Goal: Task Accomplishment & Management: Use online tool/utility

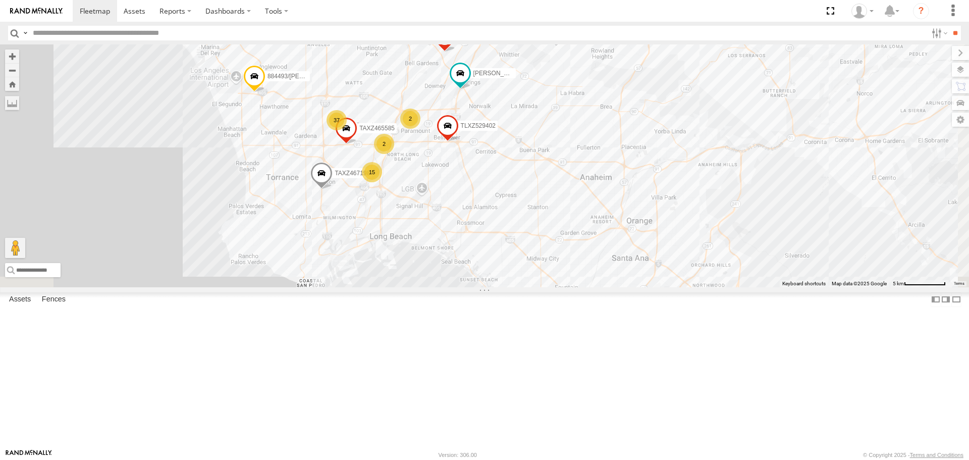
drag, startPoint x: 562, startPoint y: 233, endPoint x: 614, endPoint y: 116, distance: 128.1
click at [614, 116] on div "[PERSON_NAME]/T-1625 [PERSON_NAME]/T-1627 TAXZ467188 884493/[PERSON_NAME]/T-162…" at bounding box center [484, 165] width 969 height 242
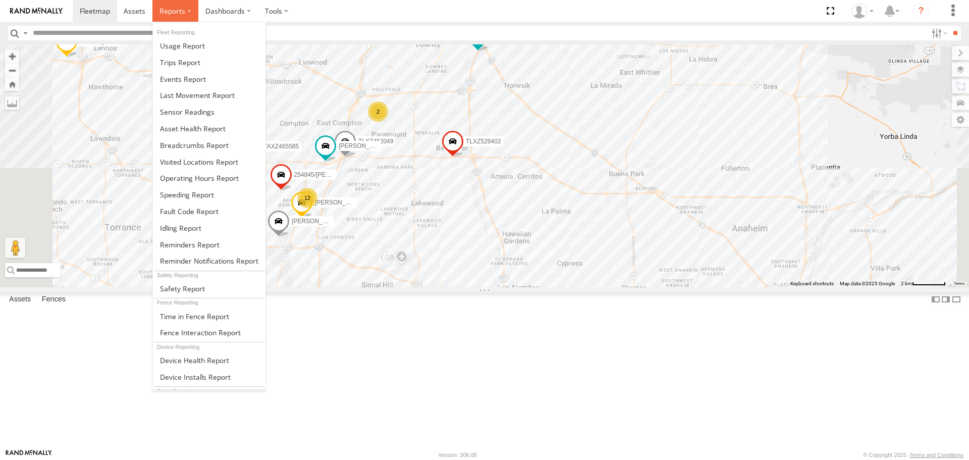
click at [155, 10] on label at bounding box center [175, 11] width 46 height 22
click at [205, 144] on span at bounding box center [194, 145] width 69 height 10
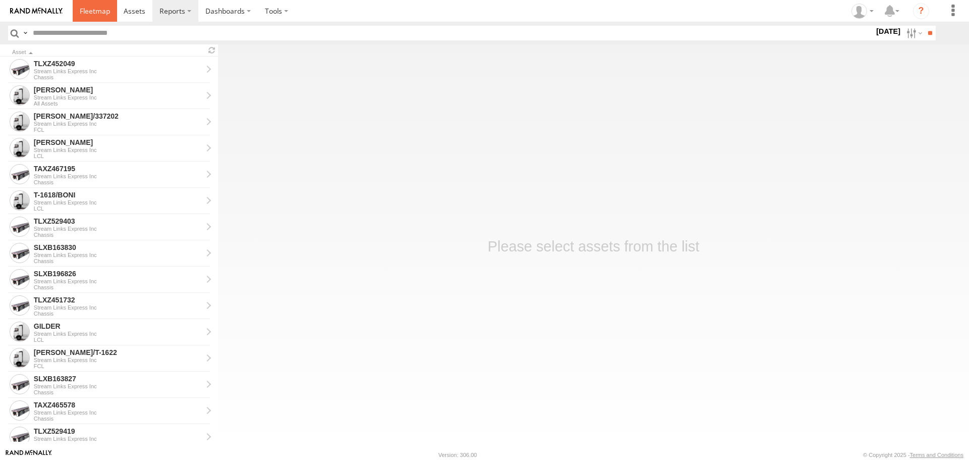
click at [81, 16] on link at bounding box center [95, 11] width 44 height 22
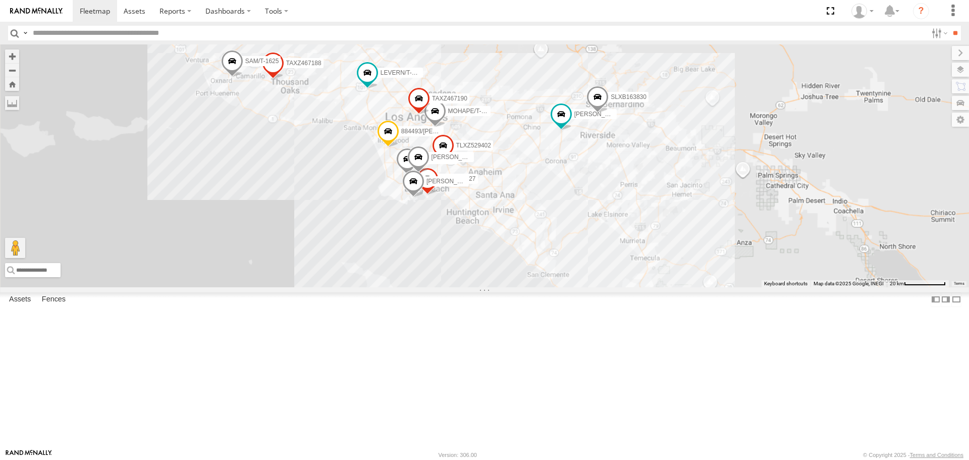
drag, startPoint x: 572, startPoint y: 303, endPoint x: 563, endPoint y: 230, distance: 73.8
click at [563, 96] on div "SAM/T-1625 LEVERN/T-1627 TAXZ467188 884493/RUDYS DANTE JUSTIN/T-1628 LARS/27207…" at bounding box center [959, 96] width 969 height 0
